Goal: Navigation & Orientation: Go to known website

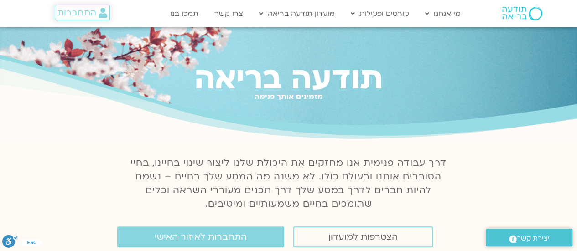
click at [77, 10] on span "התחברות" at bounding box center [76, 13] width 39 height 10
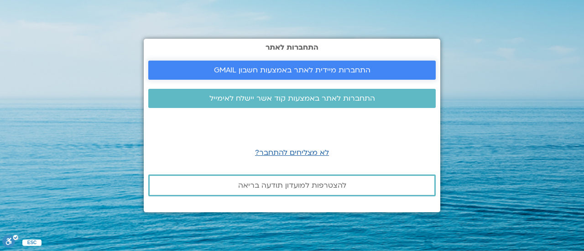
click at [255, 68] on span "התחברות מיידית לאתר באמצעות חשבון GMAIL" at bounding box center [292, 70] width 156 height 8
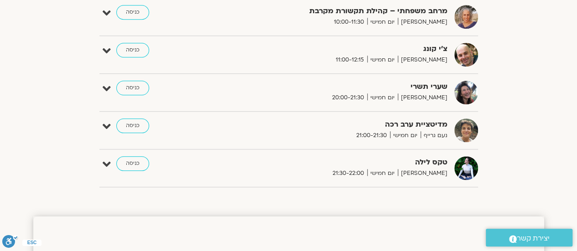
scroll to position [402, 0]
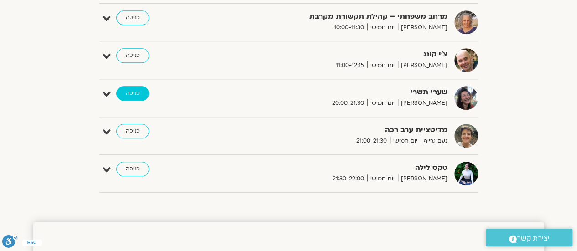
click at [132, 94] on link "כניסה" at bounding box center [132, 93] width 33 height 15
